Goal: Information Seeking & Learning: Learn about a topic

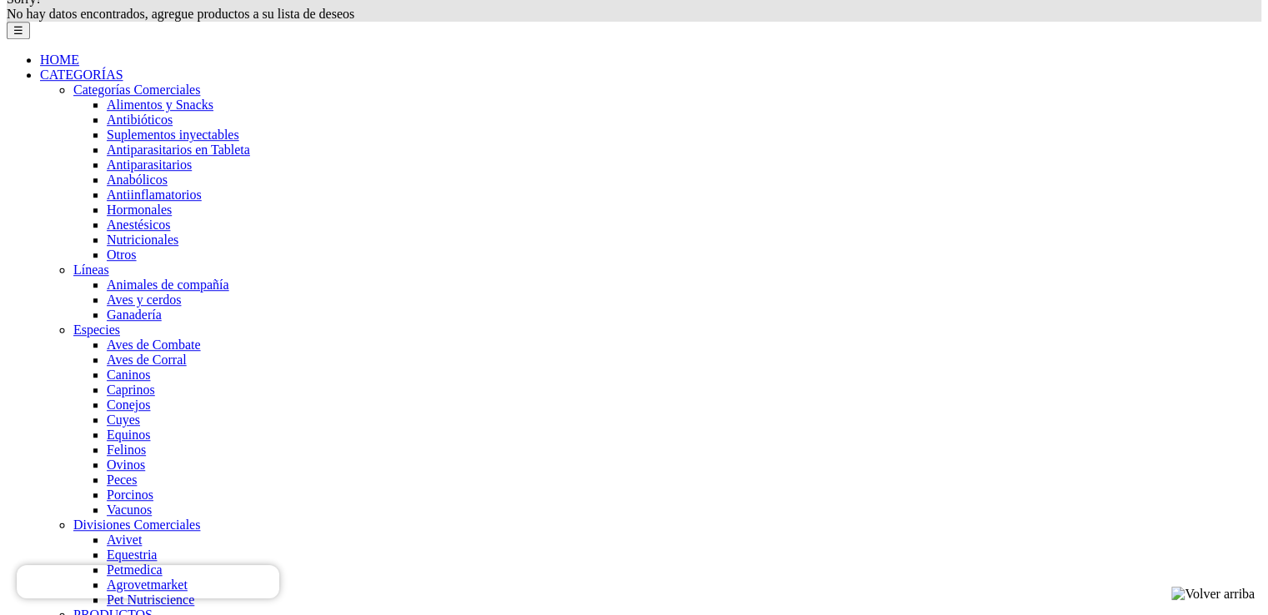
scroll to position [1168, 0]
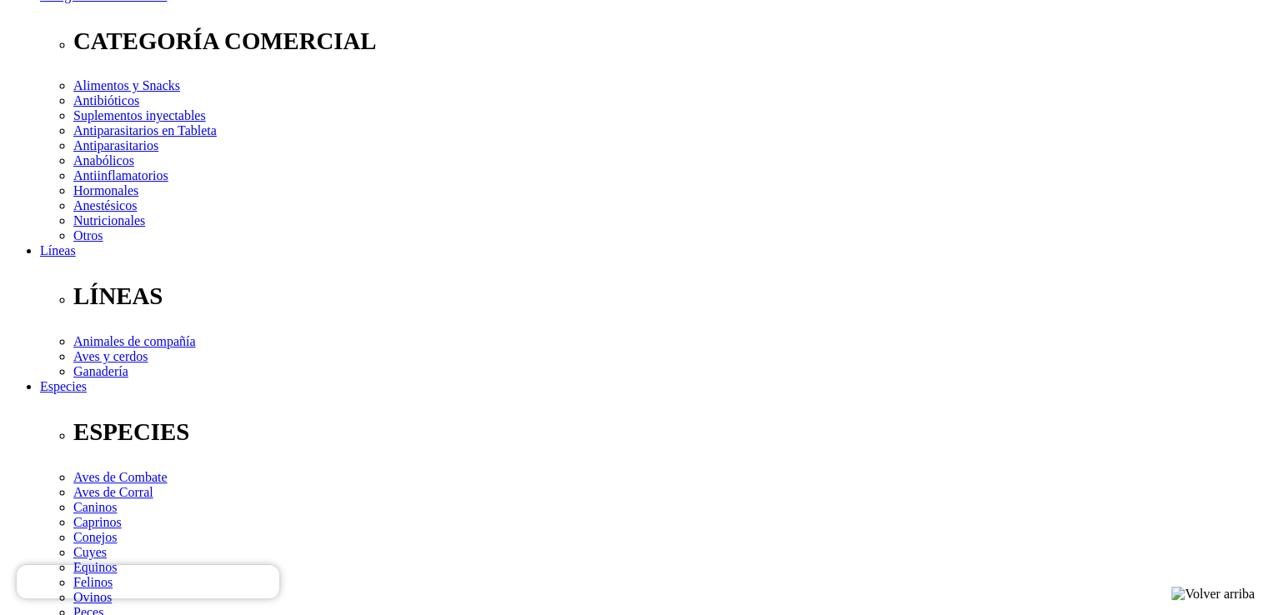
scroll to position [334, 0]
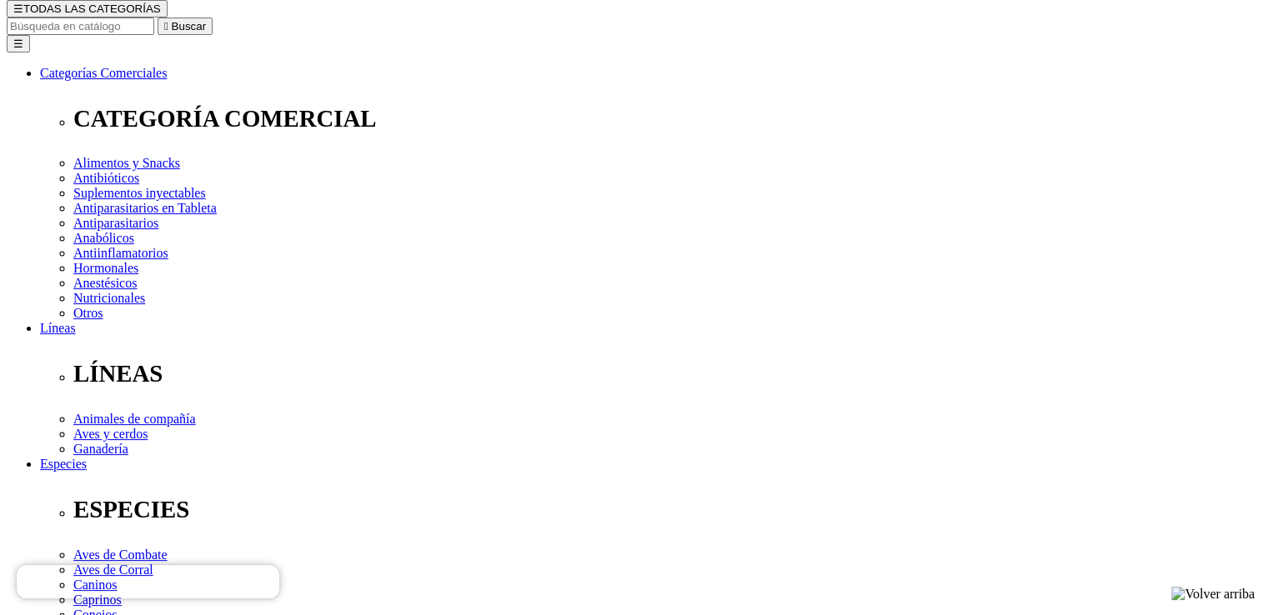
scroll to position [334, 0]
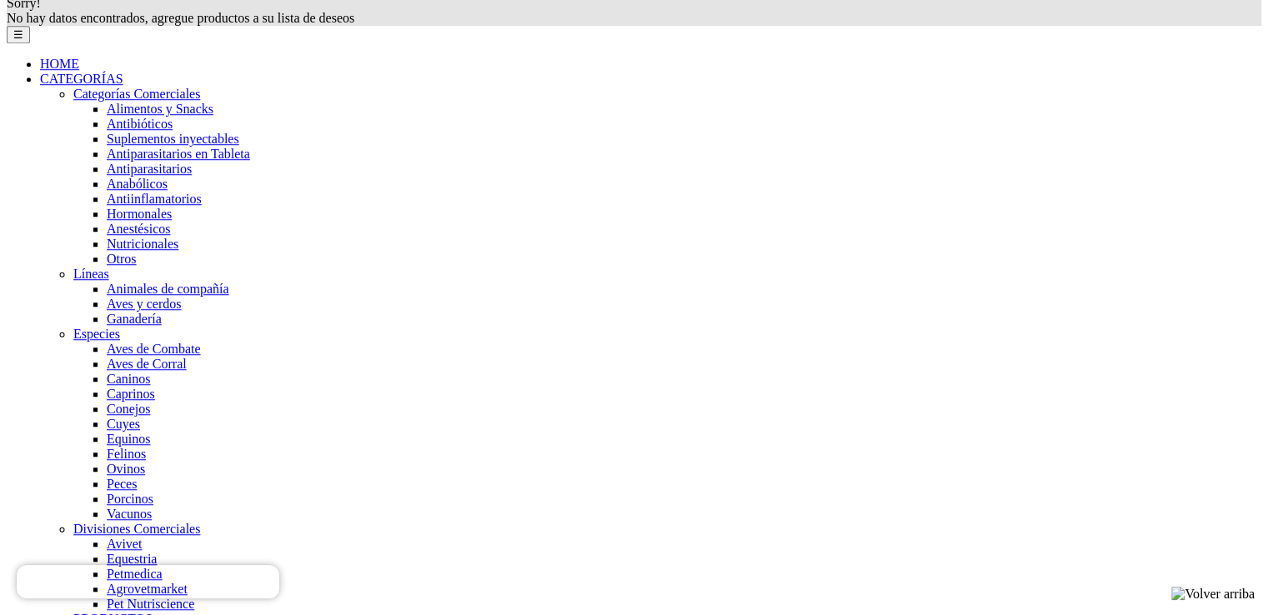
scroll to position [1334, 0]
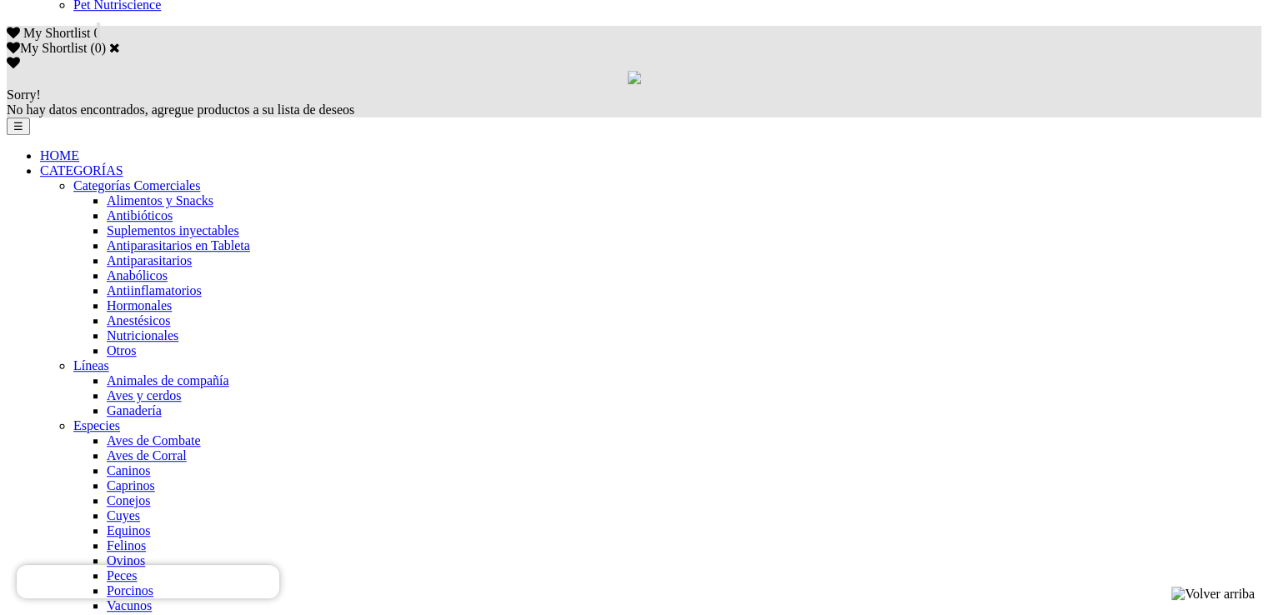
scroll to position [1168, 0]
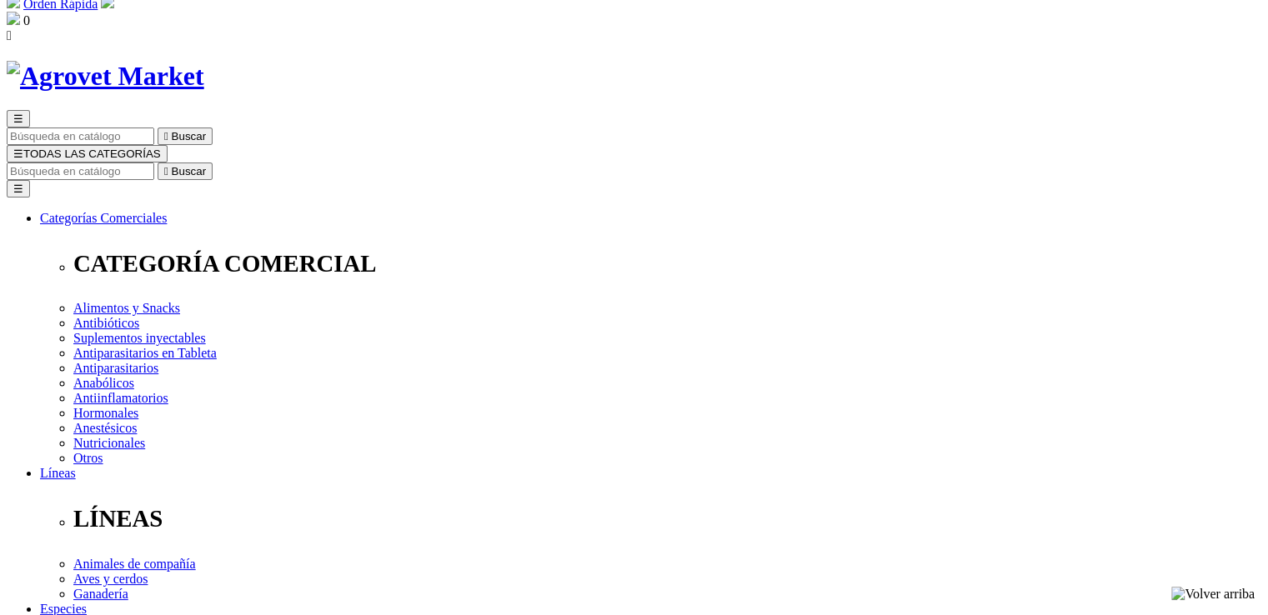
scroll to position [83, 0]
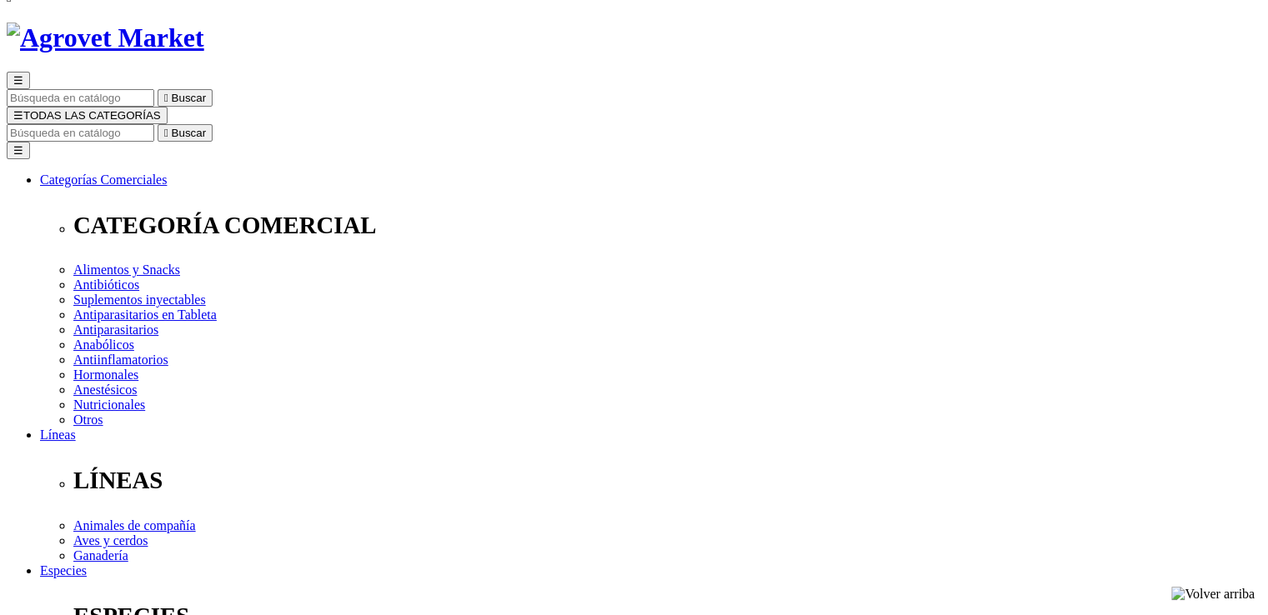
type input "1"
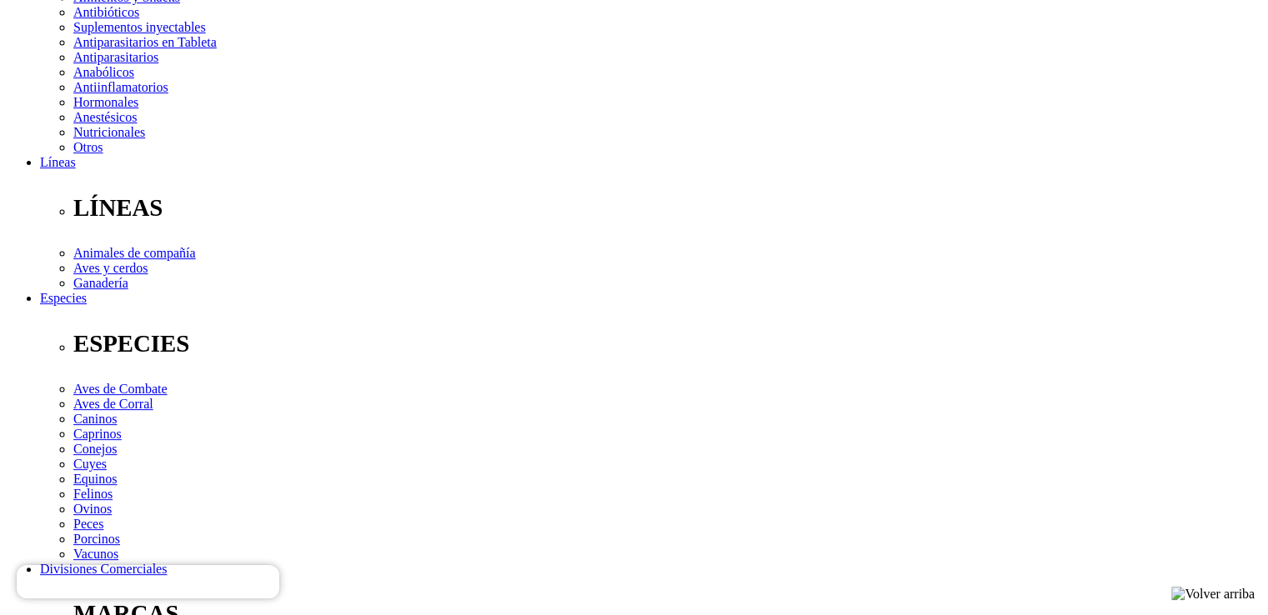
scroll to position [167, 0]
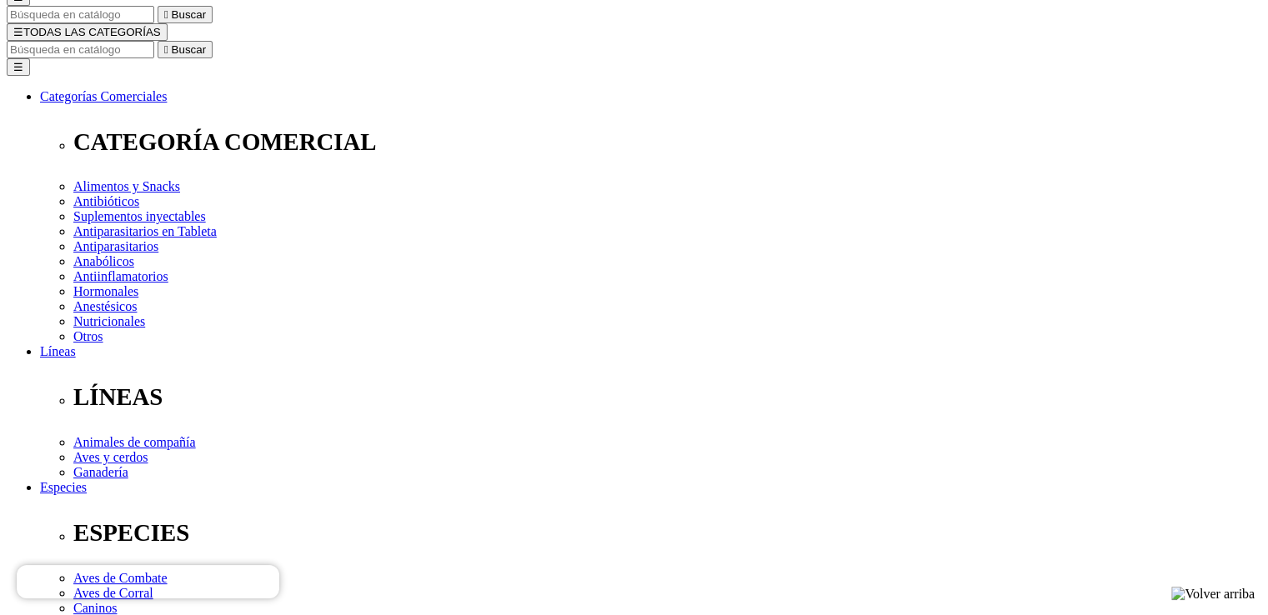
drag, startPoint x: 647, startPoint y: 46, endPoint x: 808, endPoint y: 57, distance: 161.3
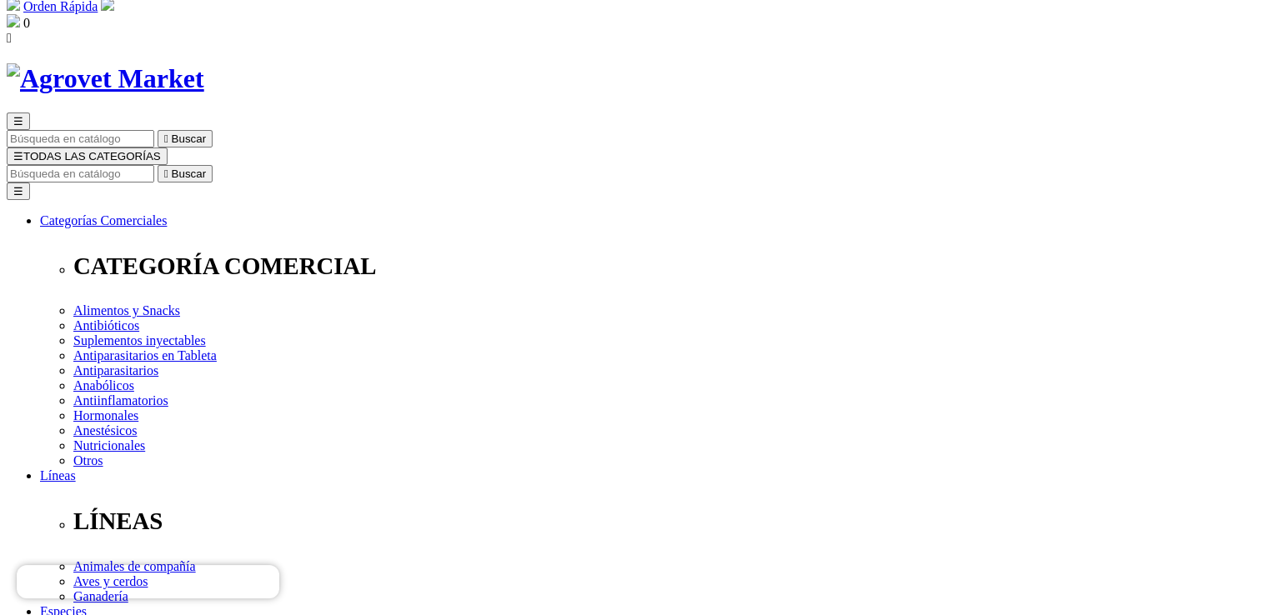
scroll to position [83, 0]
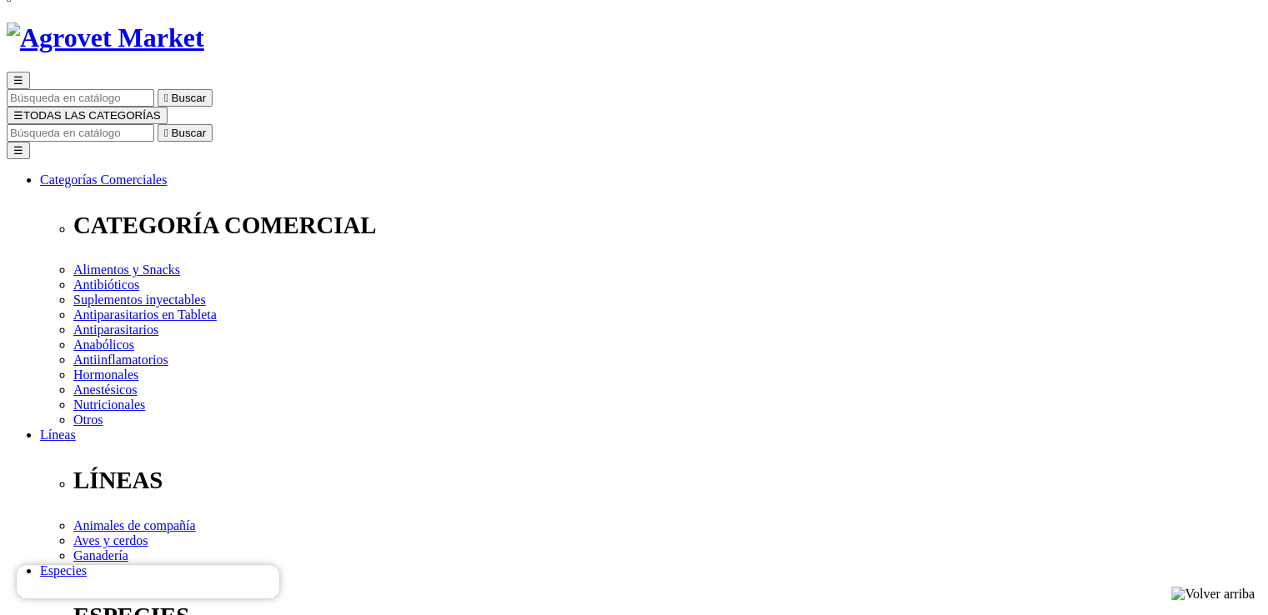
copy h1 "Xintópica 1.5 mg"
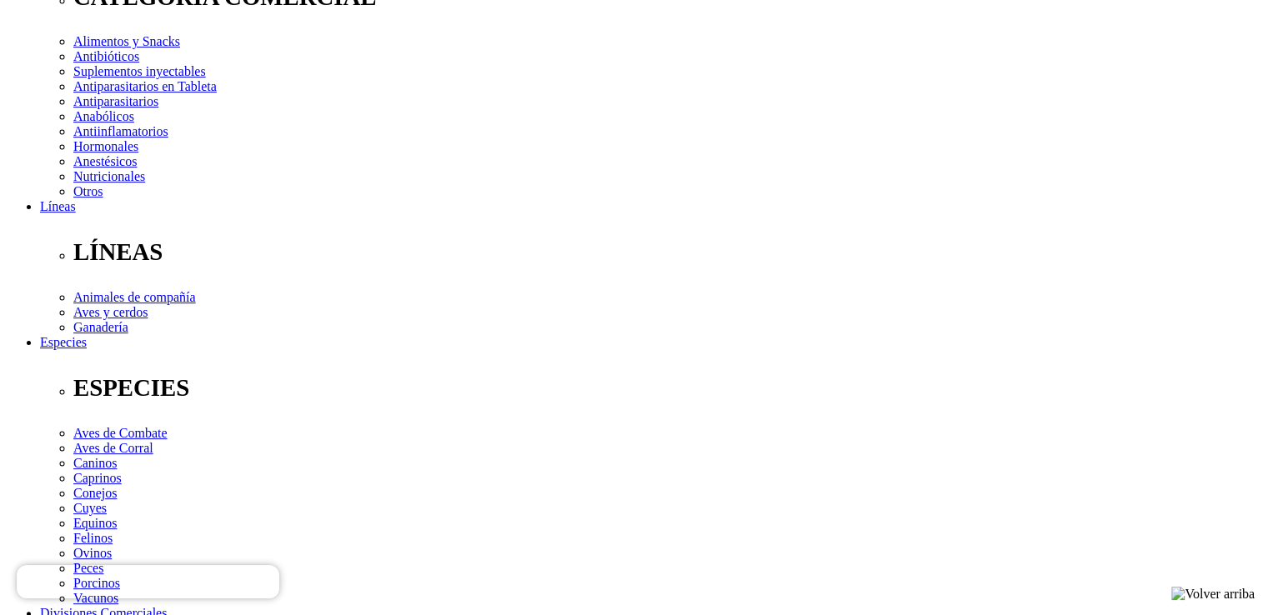
scroll to position [0, 0]
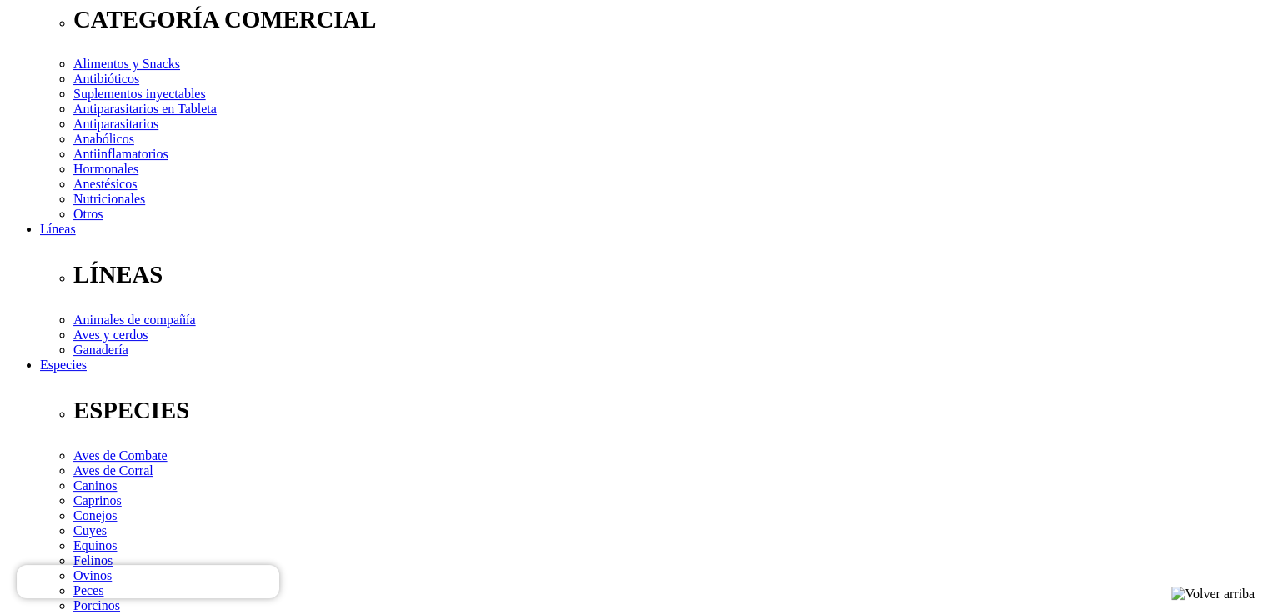
scroll to position [334, 0]
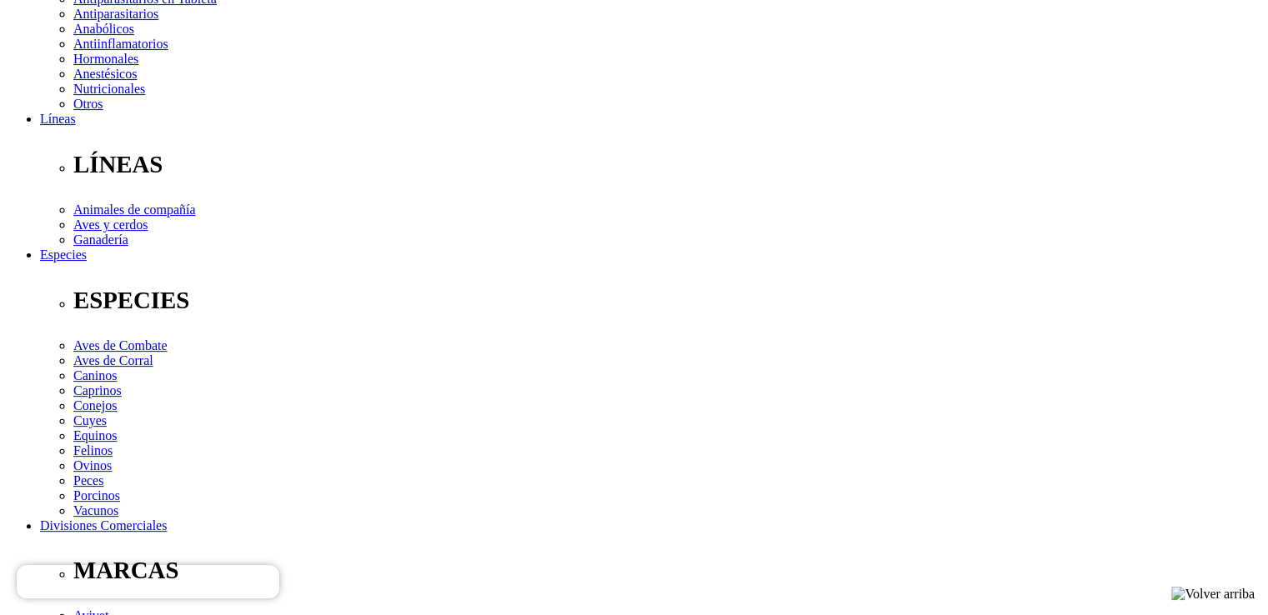
scroll to position [0, 0]
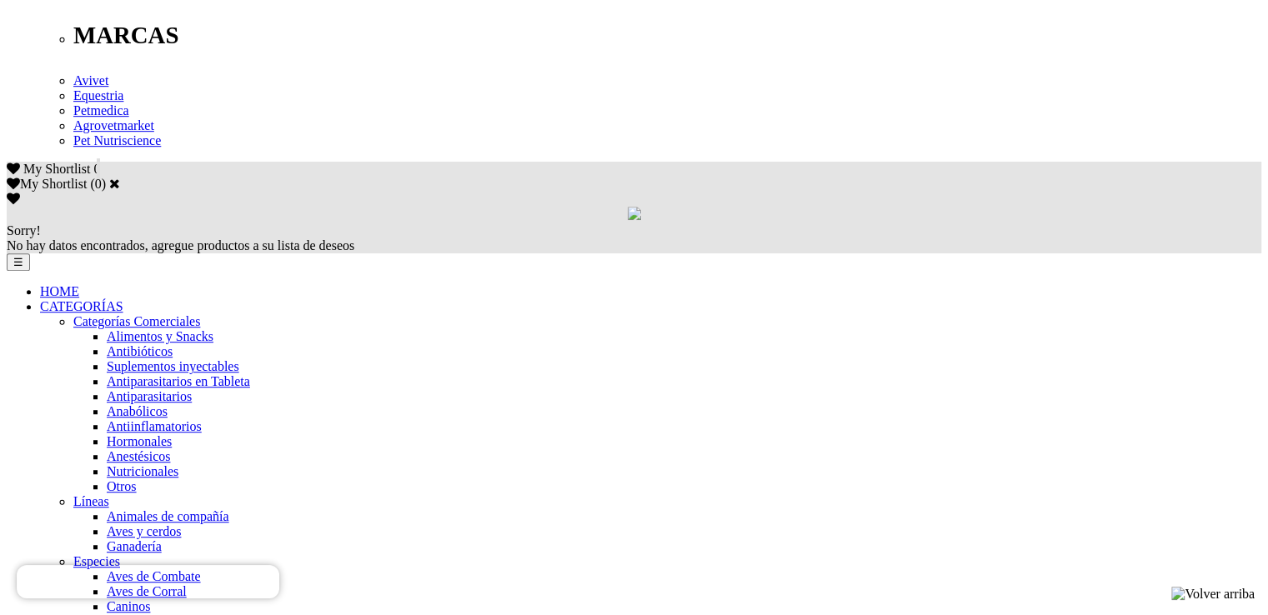
scroll to position [917, 0]
